Goal: Information Seeking & Learning: Learn about a topic

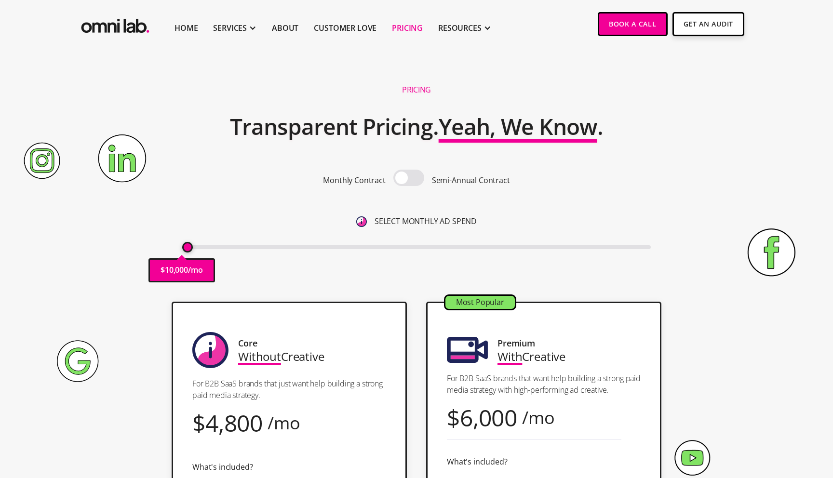
scroll to position [45, 0]
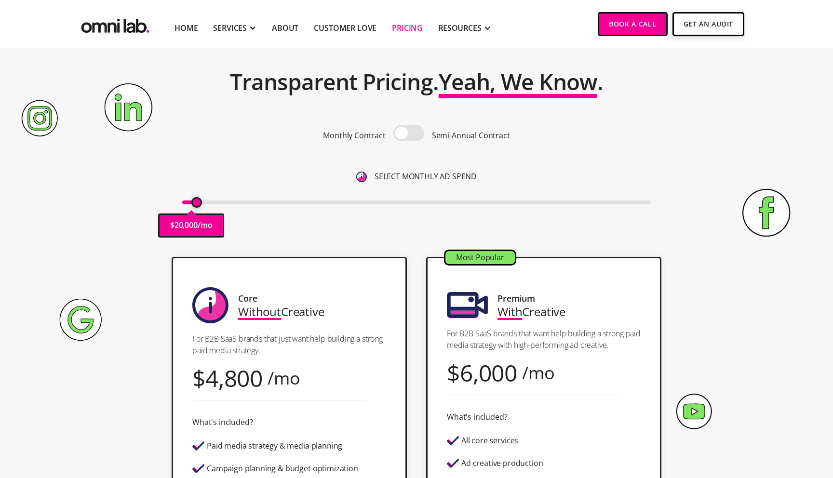
drag, startPoint x: 189, startPoint y: 202, endPoint x: 198, endPoint y: 202, distance: 9.2
type input "20000"
click at [198, 202] on input "range" at bounding box center [416, 203] width 469 height 4
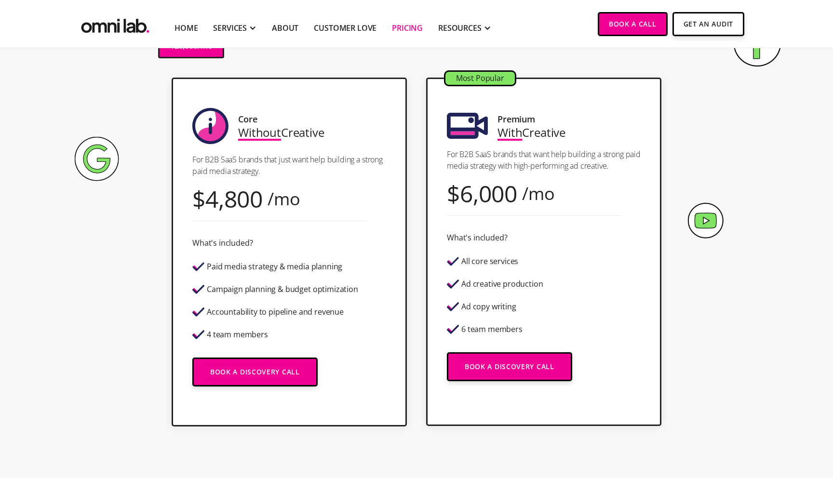
scroll to position [267, 0]
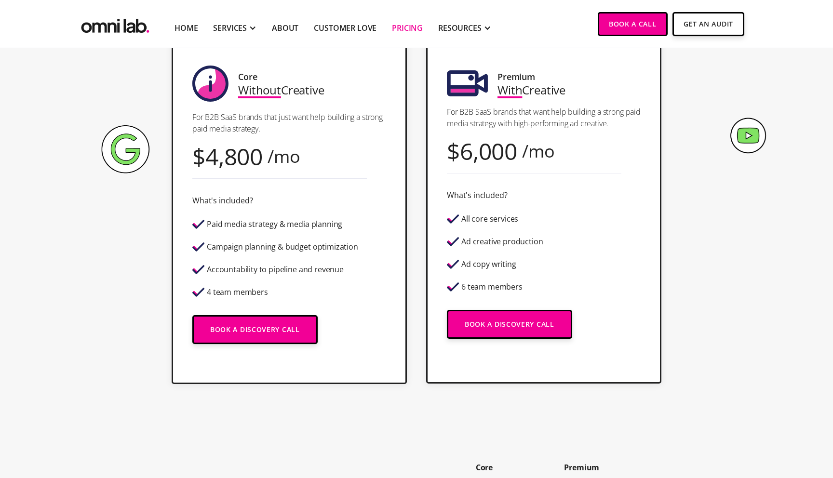
click at [123, 161] on img at bounding box center [125, 149] width 48 height 48
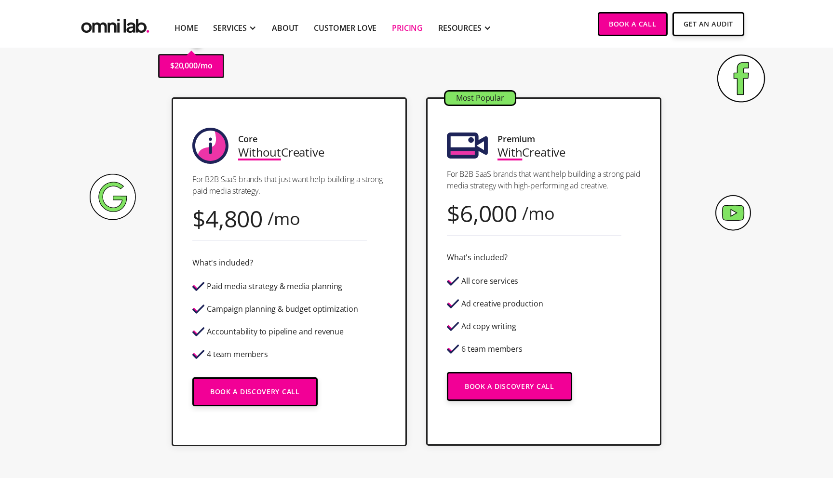
scroll to position [201, 0]
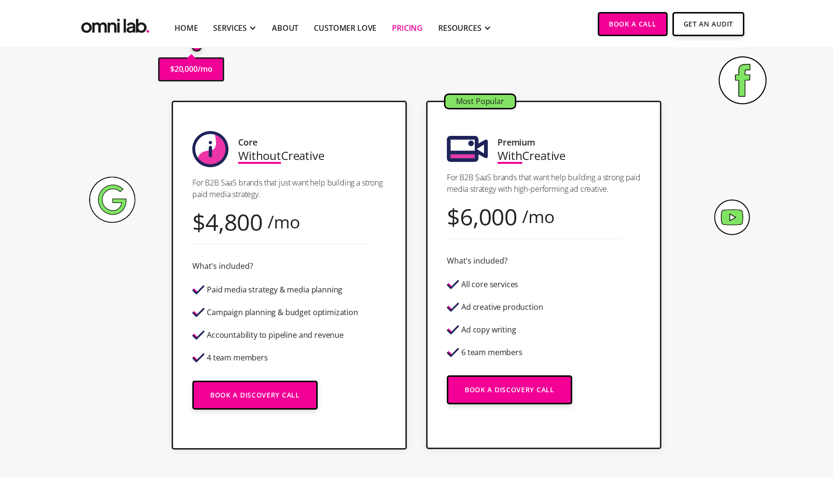
click at [71, 228] on section "Core Without Creative For B2B SaaS brands that just want help building a strong…" at bounding box center [416, 285] width 833 height 388
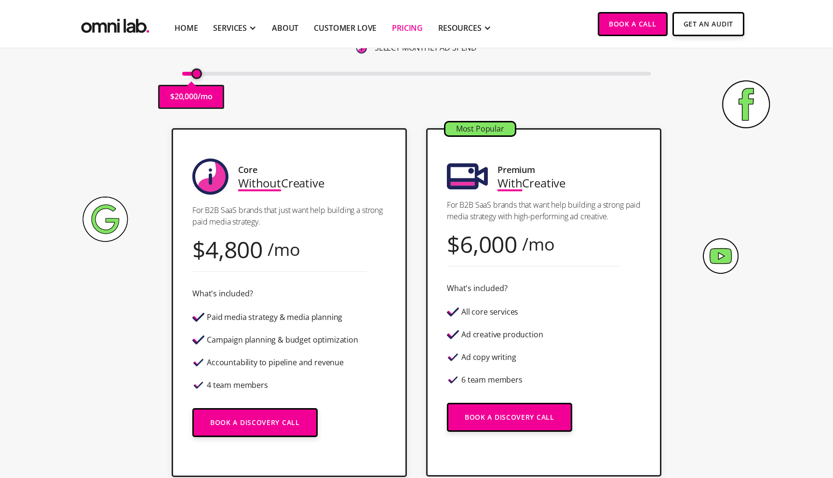
scroll to position [166, 0]
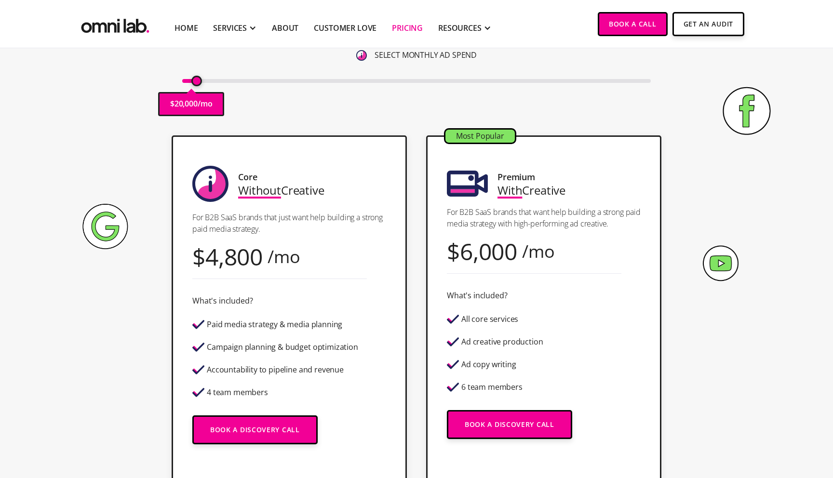
click at [169, 137] on div "Core Without Creative For B2B SaaS brands that just want help building a strong…" at bounding box center [416, 309] width 586 height 349
click at [144, 134] on div "Core Without Creative For B2B SaaS brands that just want help building a strong…" at bounding box center [416, 320] width 605 height 388
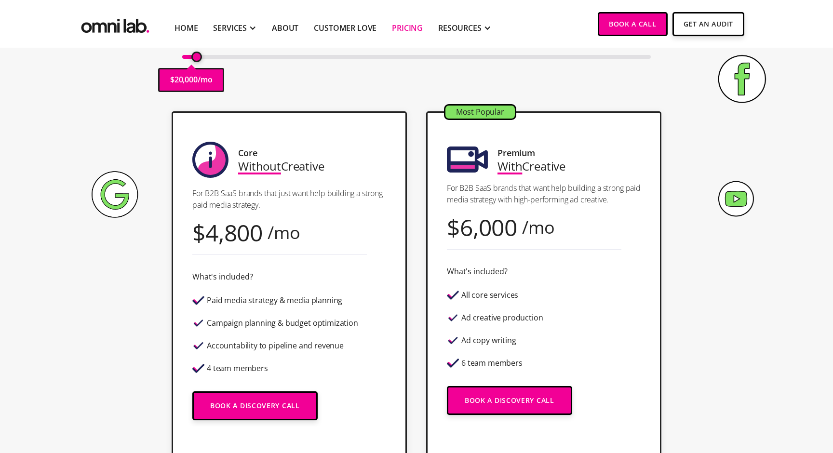
scroll to position [206, 0]
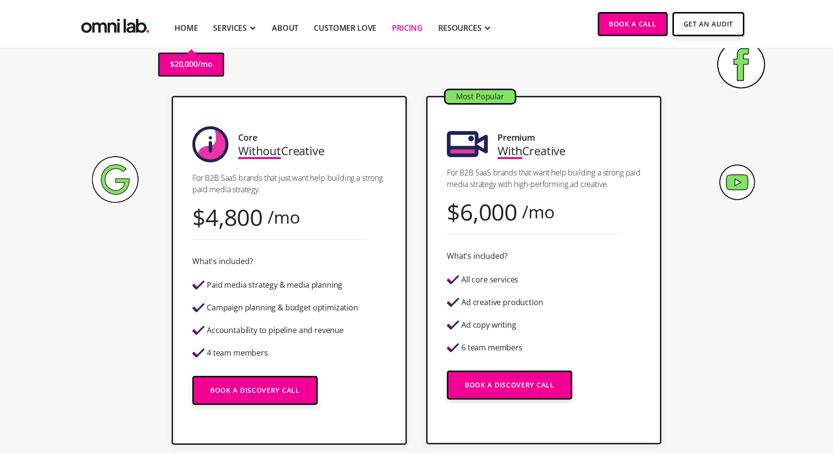
click at [218, 224] on div "4,800" at bounding box center [233, 217] width 57 height 13
click at [242, 220] on div "4,800" at bounding box center [233, 217] width 57 height 13
click at [483, 218] on div "6,000" at bounding box center [488, 211] width 57 height 13
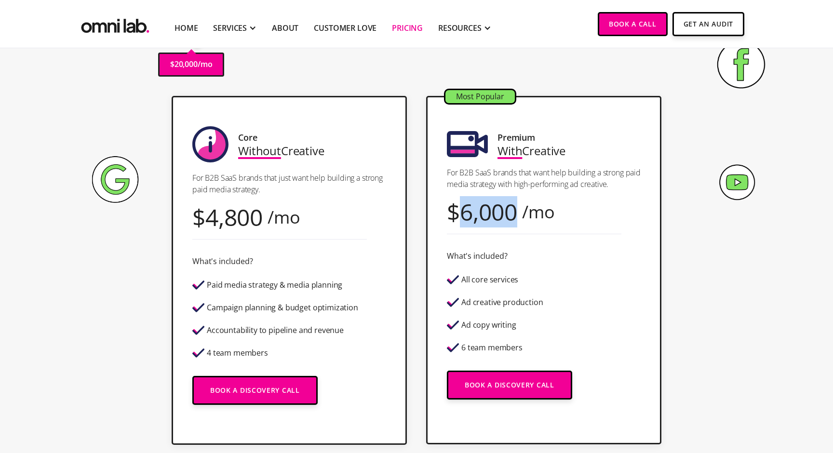
click at [483, 218] on div "6,000" at bounding box center [488, 211] width 57 height 13
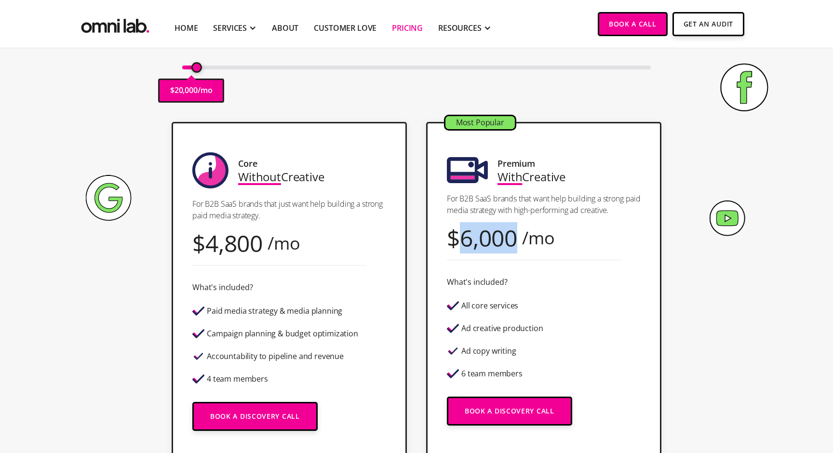
scroll to position [174, 0]
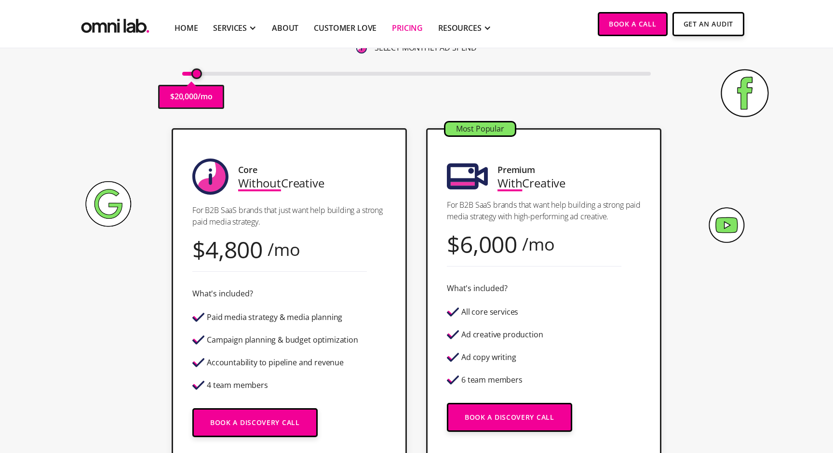
click at [361, 269] on div "Core Without Creative For B2B SaaS brands that just want help building a strong…" at bounding box center [289, 302] width 235 height 349
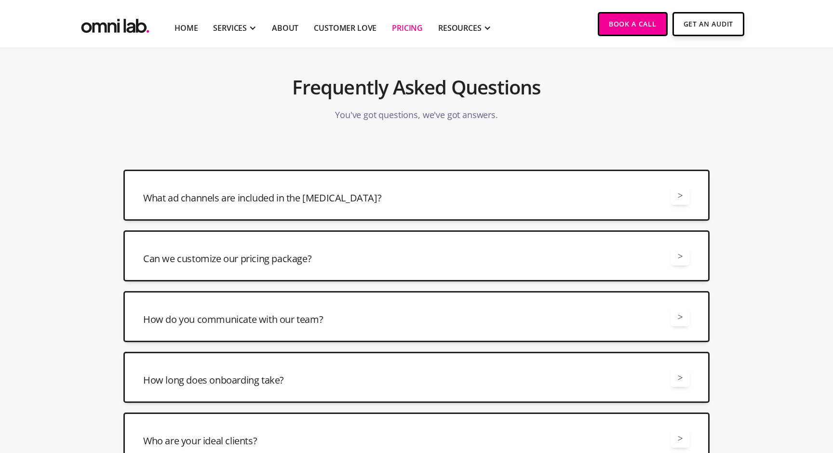
click at [190, 198] on h3 "What ad channels are included in the [MEDICAL_DATA]?" at bounding box center [262, 197] width 238 height 13
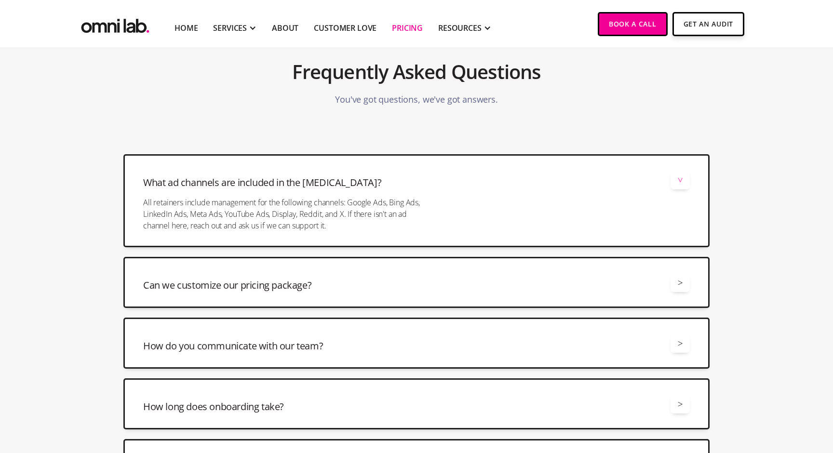
scroll to position [2265, 0]
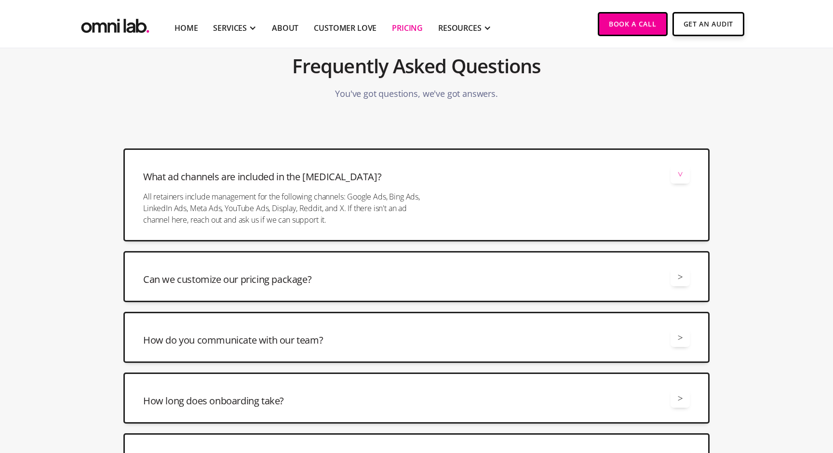
click at [180, 203] on p "All retainers include management for the following channels: Google Ads, Bing A…" at bounding box center [285, 208] width 285 height 35
click at [180, 203] on div "What ad channels are included in the [MEDICAL_DATA]? > All retainers include ma…" at bounding box center [416, 376] width 586 height 457
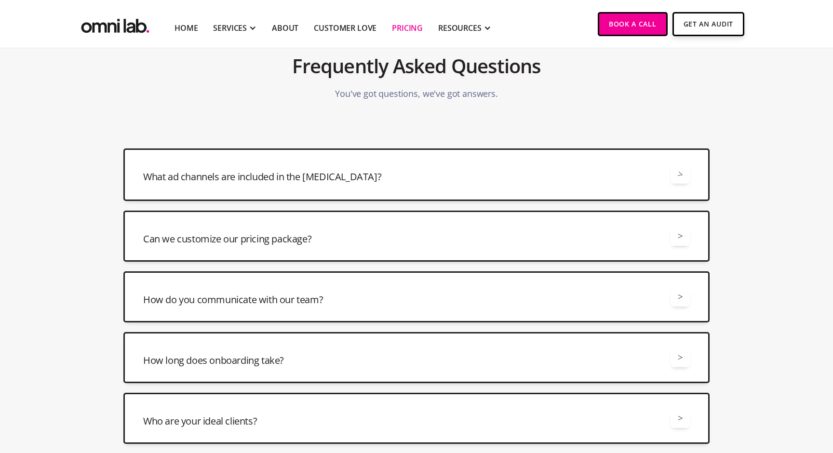
click at [180, 203] on div "What ad channels are included in the [MEDICAL_DATA]? > All retainers include ma…" at bounding box center [416, 356] width 586 height 417
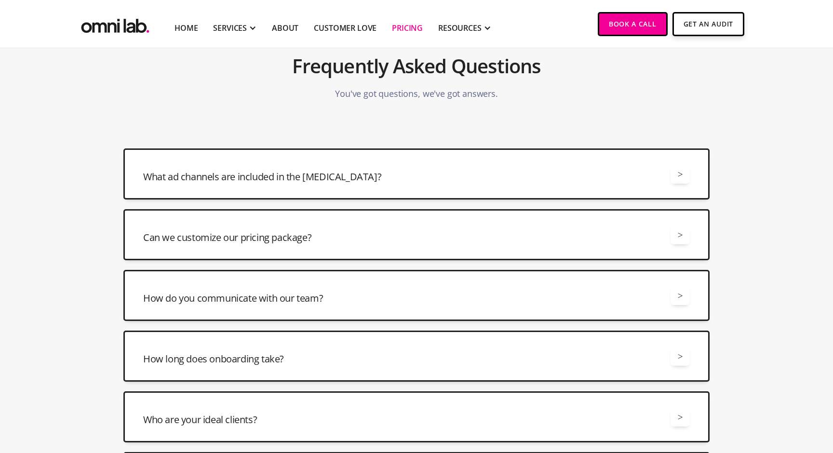
click at [190, 181] on h3 "What ad channels are included in the [MEDICAL_DATA]?" at bounding box center [262, 176] width 238 height 13
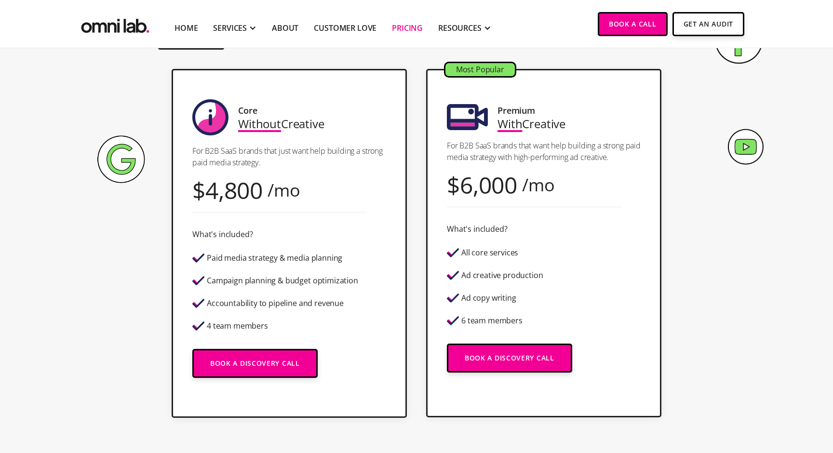
scroll to position [240, 0]
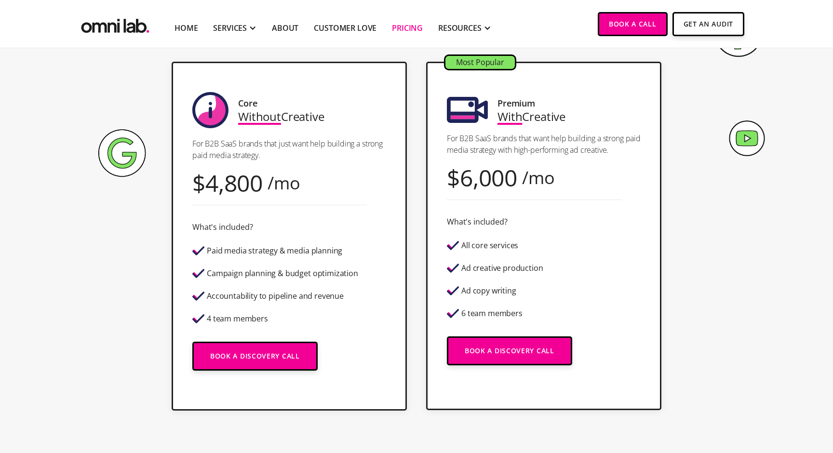
click at [72, 219] on section "Core Without Creative For B2B SaaS brands that just want help building a strong…" at bounding box center [416, 246] width 833 height 388
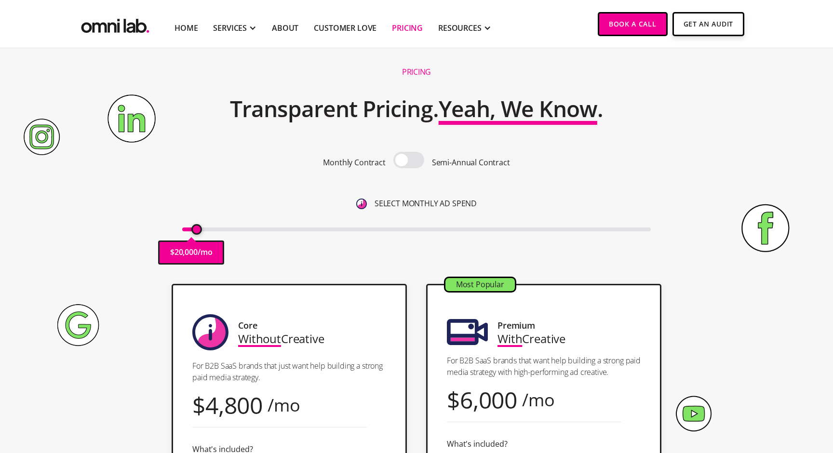
scroll to position [0, 0]
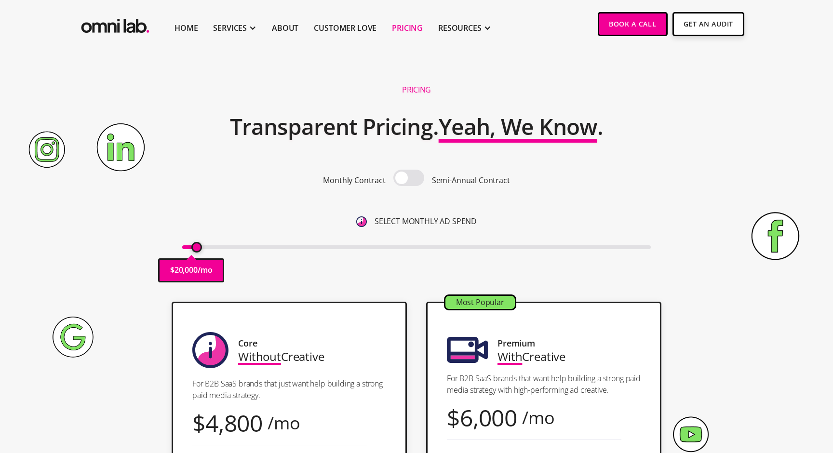
click at [571, 284] on div "Pricing Transparent Pricing. Yeah, We Know . Monthly Contract Semi-Annual Contr…" at bounding box center [416, 184] width 586 height 215
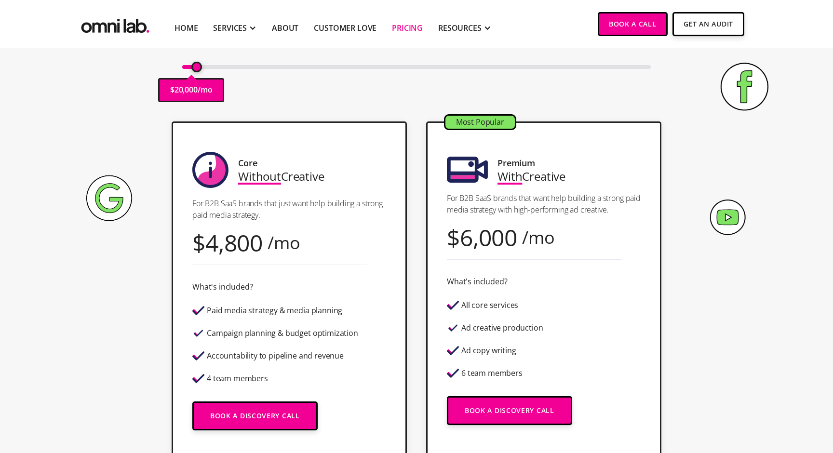
scroll to position [184, 0]
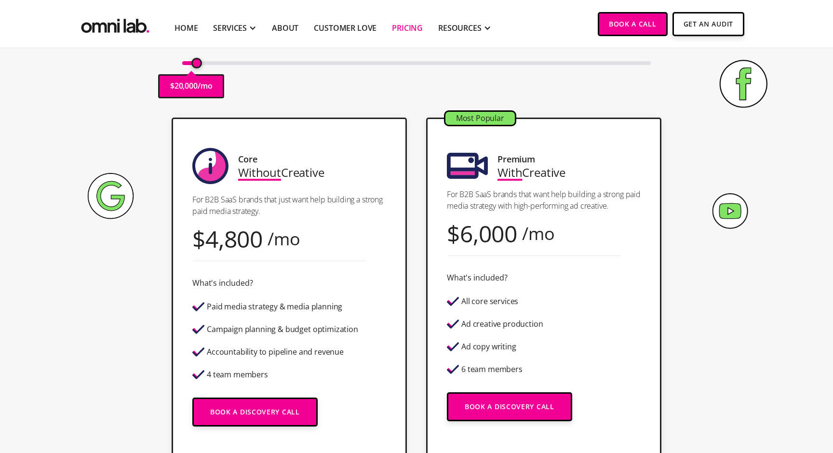
click at [390, 103] on div "Pricing Transparent Pricing. Yeah, We Know . Monthly Contract Semi-Annual Contr…" at bounding box center [416, 0] width 586 height 215
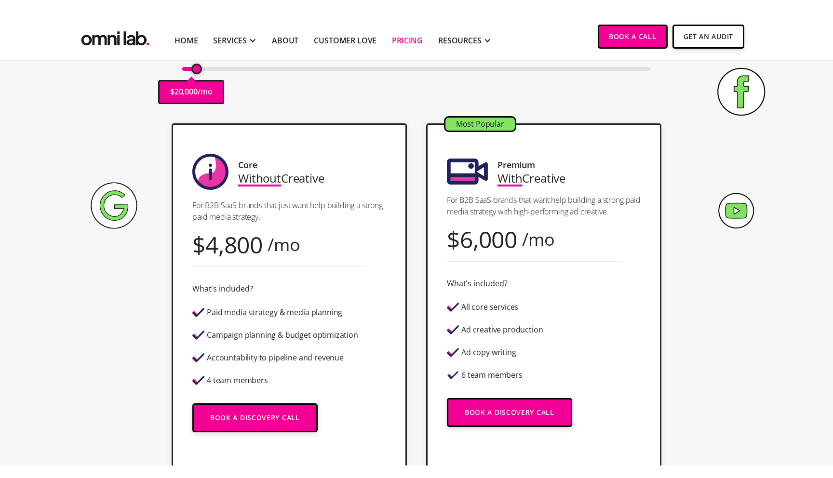
scroll to position [189, 0]
